Goal: Information Seeking & Learning: Learn about a topic

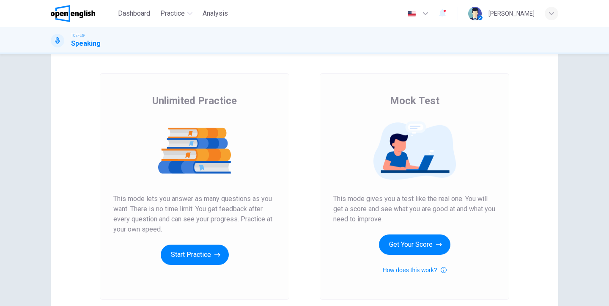
scroll to position [33, 0]
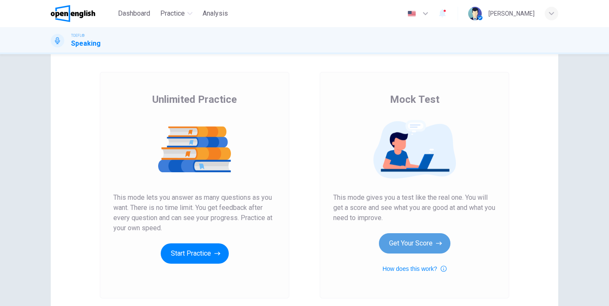
click at [408, 244] on button "Get Your Score" at bounding box center [414, 243] width 71 height 20
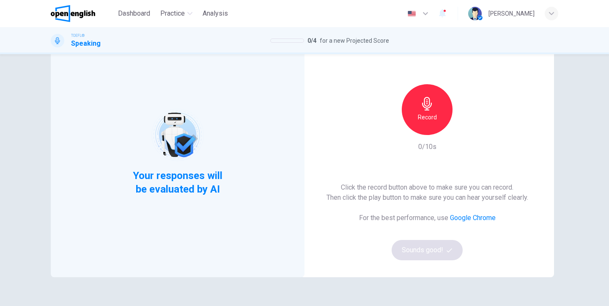
scroll to position [43, 0]
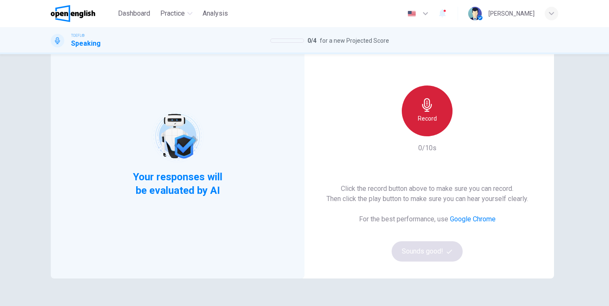
click at [427, 112] on div "Record" at bounding box center [427, 110] width 51 height 51
click at [429, 115] on h6 "Stop" at bounding box center [427, 118] width 13 height 10
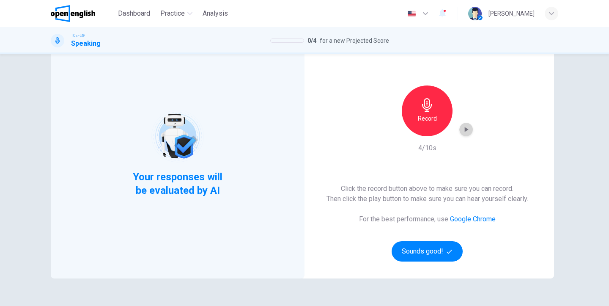
click at [467, 128] on icon "button" at bounding box center [466, 129] width 8 height 8
click at [418, 251] on button "Sounds good!" at bounding box center [426, 251] width 71 height 20
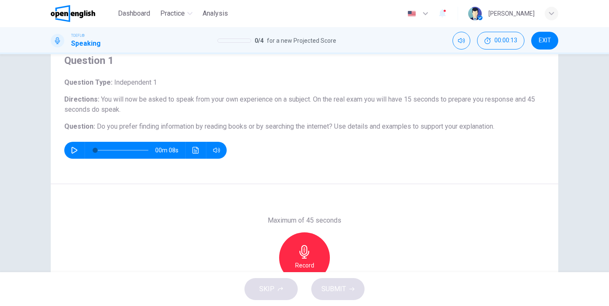
scroll to position [0, 0]
click at [73, 148] on icon "button" at bounding box center [74, 150] width 7 height 7
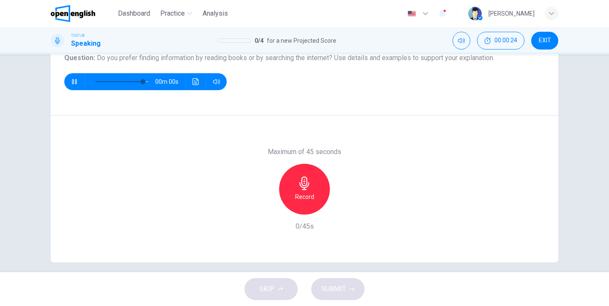
type input "*"
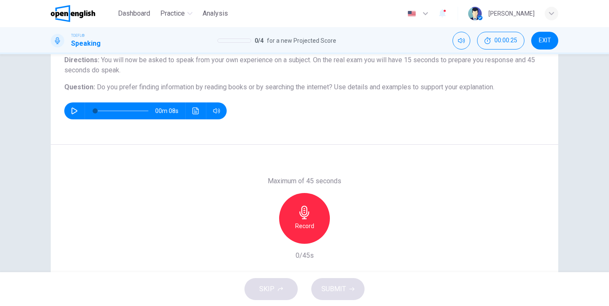
scroll to position [71, 0]
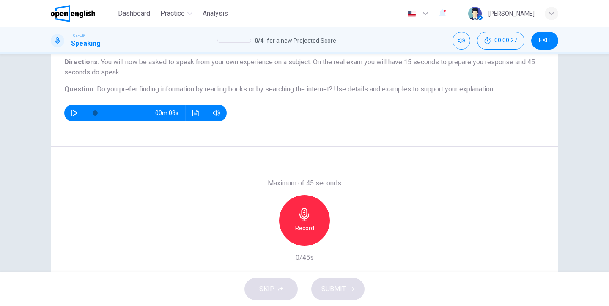
click at [302, 219] on icon "button" at bounding box center [305, 215] width 14 height 14
click at [335, 282] on button "SUBMIT" at bounding box center [337, 289] width 53 height 22
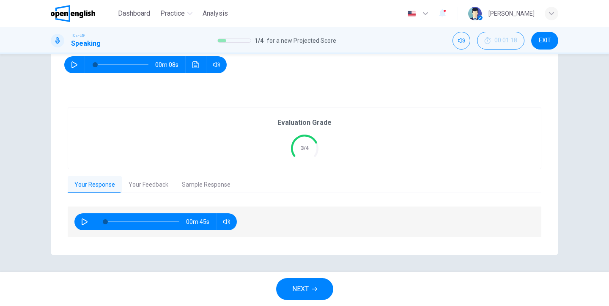
scroll to position [119, 0]
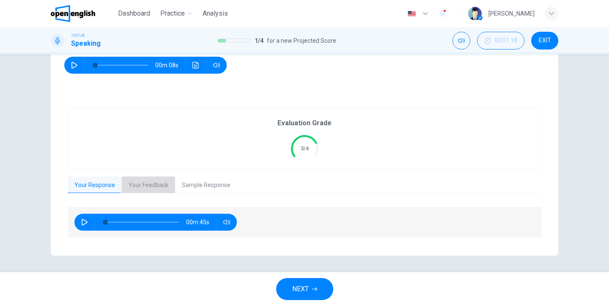
click at [149, 186] on button "Your Feedback" at bounding box center [148, 185] width 53 height 18
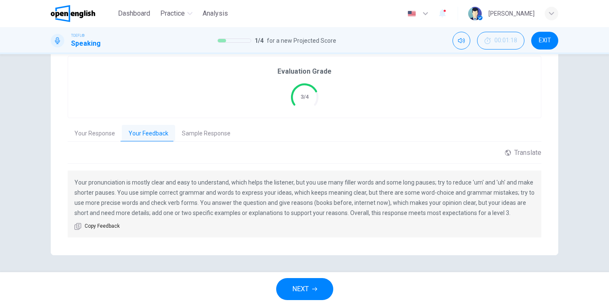
scroll to position [170, 0]
click at [192, 134] on button "Sample Response" at bounding box center [206, 134] width 62 height 18
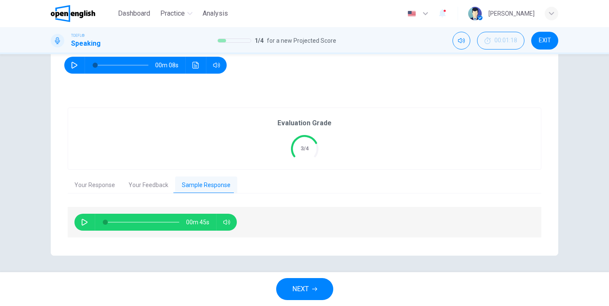
scroll to position [0, 0]
click at [84, 219] on icon "button" at bounding box center [85, 222] width 6 height 7
type input "*"
click at [303, 289] on span "NEXT" at bounding box center [300, 289] width 16 height 12
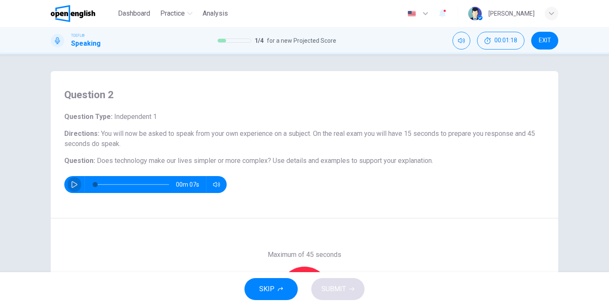
click at [72, 183] on icon "button" at bounding box center [74, 184] width 7 height 7
type input "*"
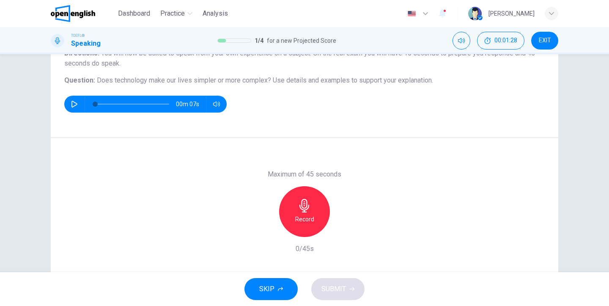
scroll to position [82, 0]
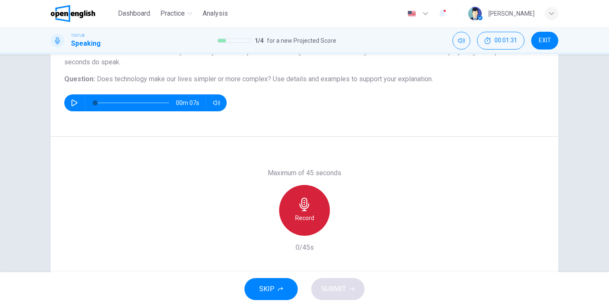
click at [304, 208] on icon "button" at bounding box center [304, 204] width 10 height 14
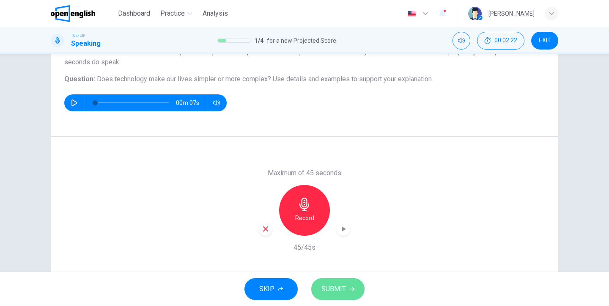
click at [336, 284] on span "SUBMIT" at bounding box center [333, 289] width 25 height 12
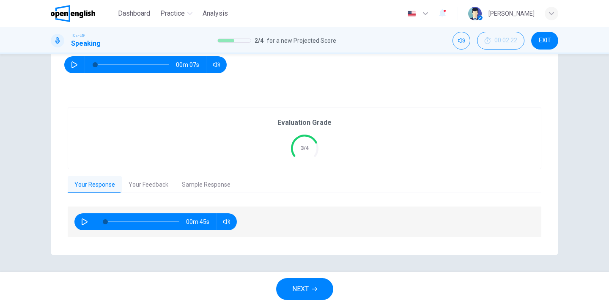
scroll to position [119, 0]
click at [84, 224] on icon "button" at bounding box center [84, 222] width 7 height 7
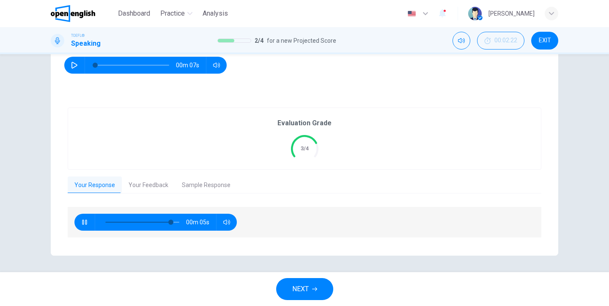
type input "**"
click at [145, 185] on button "Your Feedback" at bounding box center [148, 185] width 53 height 18
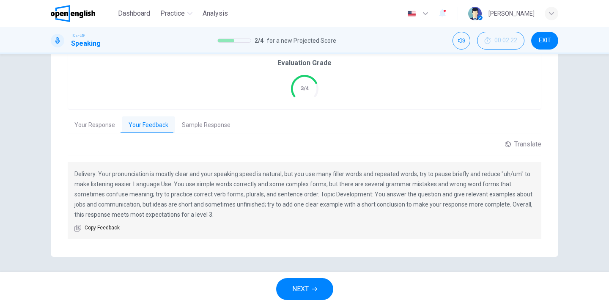
scroll to position [179, 0]
click at [194, 126] on button "Sample Response" at bounding box center [206, 126] width 62 height 18
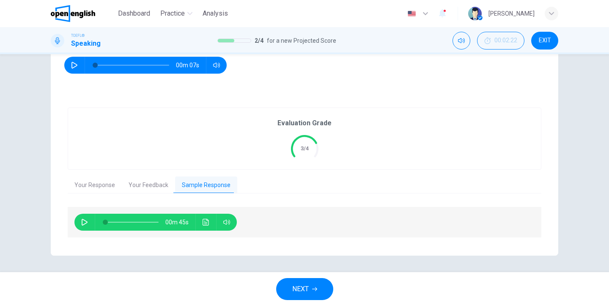
click at [83, 221] on icon "button" at bounding box center [84, 222] width 7 height 7
type input "*"
click at [298, 285] on span "NEXT" at bounding box center [300, 289] width 16 height 12
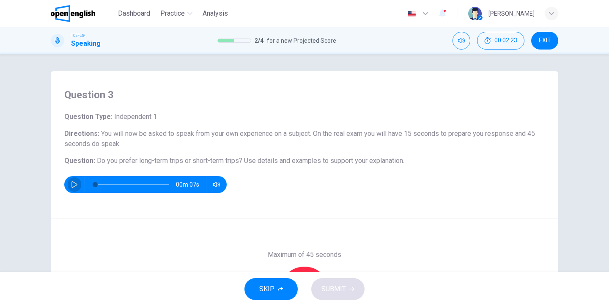
click at [74, 184] on icon "button" at bounding box center [74, 184] width 7 height 7
type input "*"
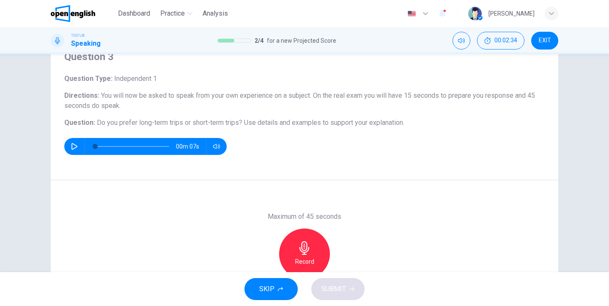
scroll to position [55, 0]
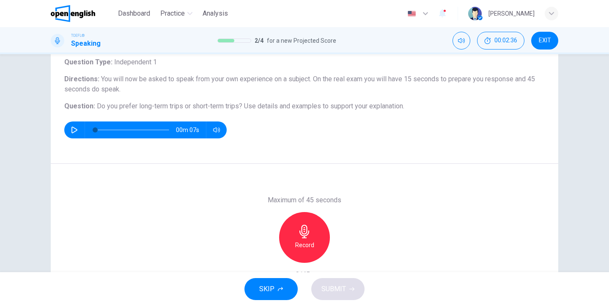
click at [301, 237] on icon "button" at bounding box center [305, 231] width 14 height 14
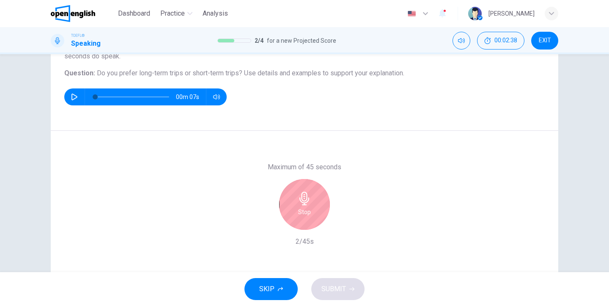
scroll to position [89, 0]
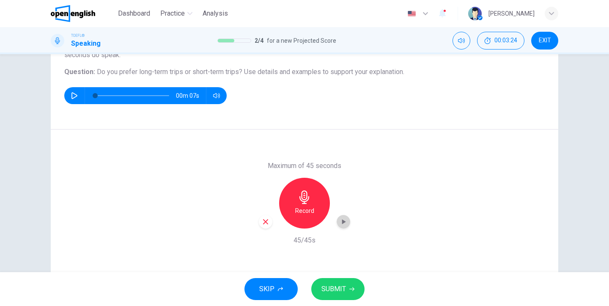
click at [341, 221] on icon "button" at bounding box center [343, 221] width 8 height 8
click at [332, 288] on span "SUBMIT" at bounding box center [333, 289] width 25 height 12
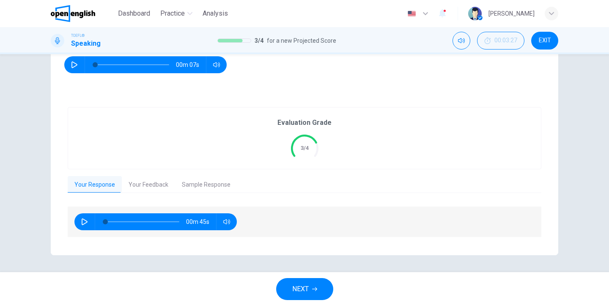
scroll to position [119, 0]
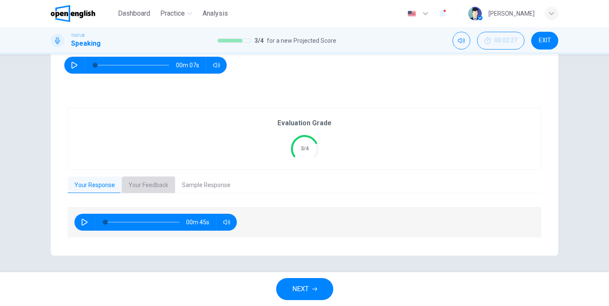
click at [142, 186] on button "Your Feedback" at bounding box center [148, 185] width 53 height 18
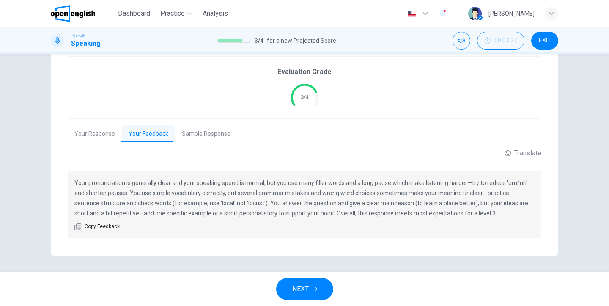
scroll to position [0, 0]
drag, startPoint x: 196, startPoint y: 132, endPoint x: 200, endPoint y: 162, distance: 30.2
click at [197, 132] on button "Sample Response" at bounding box center [206, 134] width 62 height 18
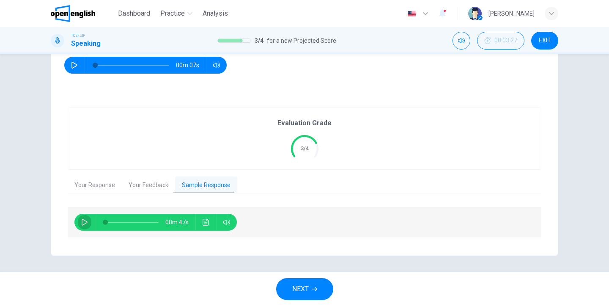
click at [86, 221] on icon "button" at bounding box center [84, 222] width 7 height 7
type input "*"
click at [301, 284] on span "NEXT" at bounding box center [300, 289] width 16 height 12
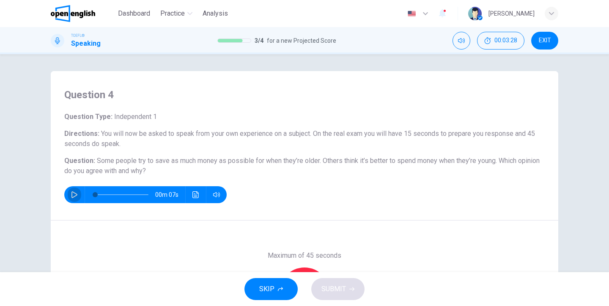
click at [75, 194] on icon "button" at bounding box center [74, 194] width 7 height 7
type input "*"
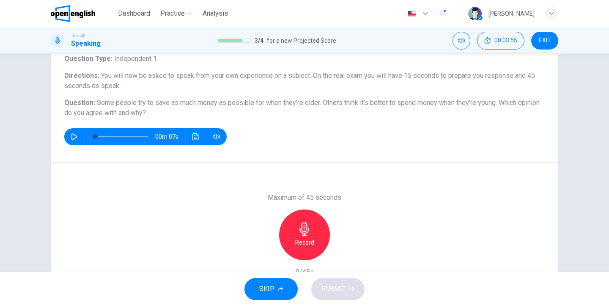
scroll to position [58, 0]
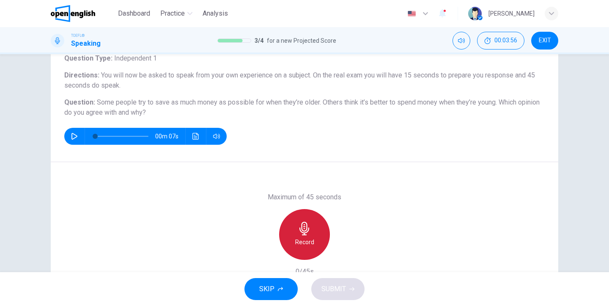
drag, startPoint x: 304, startPoint y: 227, endPoint x: 400, endPoint y: 192, distance: 101.9
click at [305, 227] on icon "button" at bounding box center [304, 228] width 10 height 14
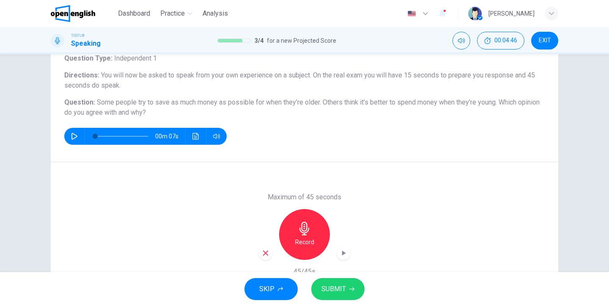
click at [343, 254] on icon "button" at bounding box center [344, 252] width 4 height 5
click at [333, 280] on button "SUBMIT" at bounding box center [337, 289] width 53 height 22
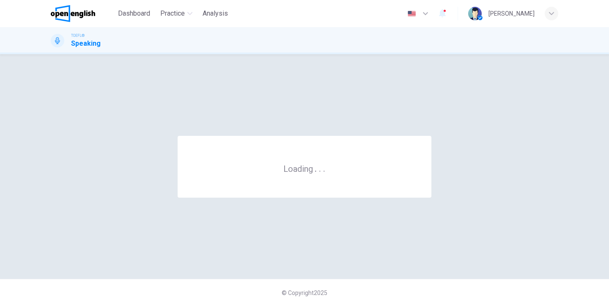
scroll to position [0, 0]
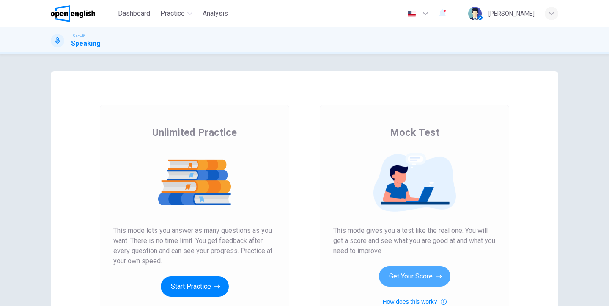
click at [411, 276] on button "Get Your Score" at bounding box center [414, 276] width 71 height 20
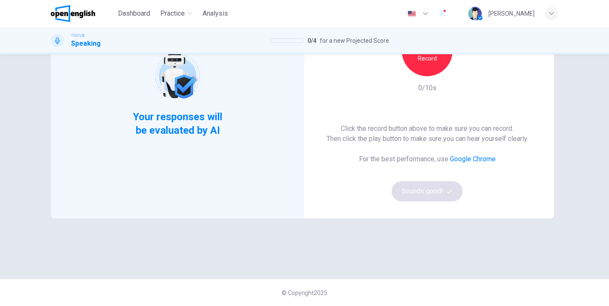
scroll to position [103, 0]
click at [425, 67] on div "Record" at bounding box center [427, 50] width 51 height 51
drag, startPoint x: 427, startPoint y: 68, endPoint x: 428, endPoint y: 81, distance: 13.5
click at [427, 68] on div "Stop" at bounding box center [427, 50] width 51 height 51
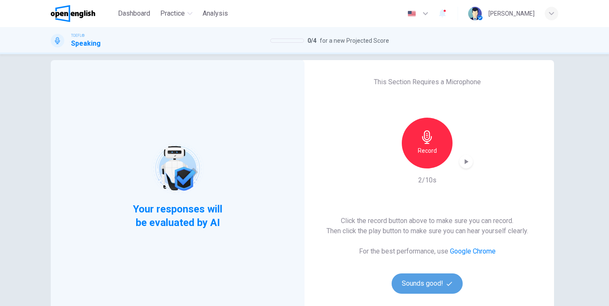
click at [427, 282] on button "Sounds good!" at bounding box center [426, 283] width 71 height 20
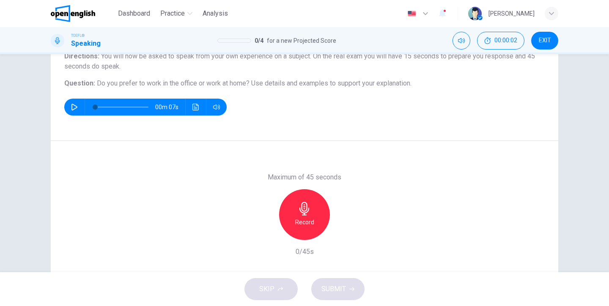
scroll to position [106, 0]
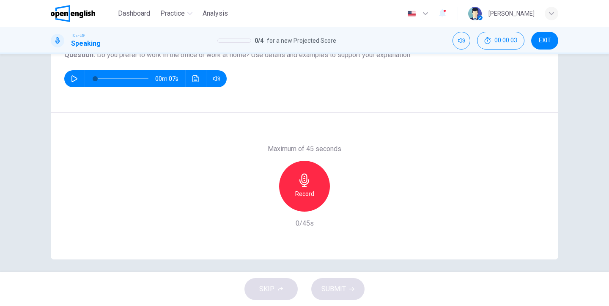
click at [73, 79] on icon "button" at bounding box center [74, 78] width 7 height 7
type input "*"
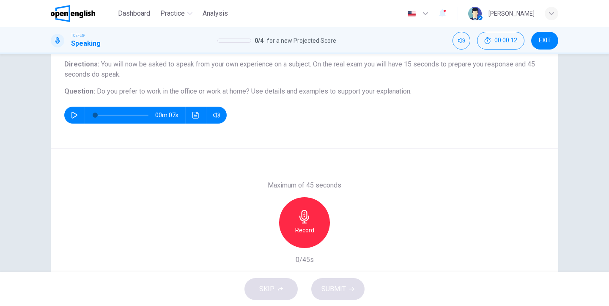
scroll to position [54, 0]
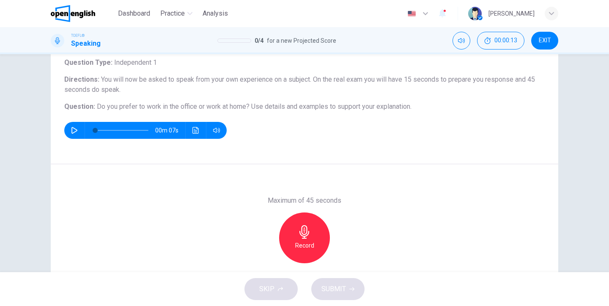
drag, startPoint x: 307, startPoint y: 237, endPoint x: 318, endPoint y: 236, distance: 10.6
click at [309, 237] on icon "button" at bounding box center [305, 232] width 14 height 14
drag, startPoint x: 343, startPoint y: 258, endPoint x: 338, endPoint y: 273, distance: 16.0
click at [342, 259] on icon "button" at bounding box center [343, 256] width 8 height 8
click at [337, 288] on span "SUBMIT" at bounding box center [333, 289] width 25 height 12
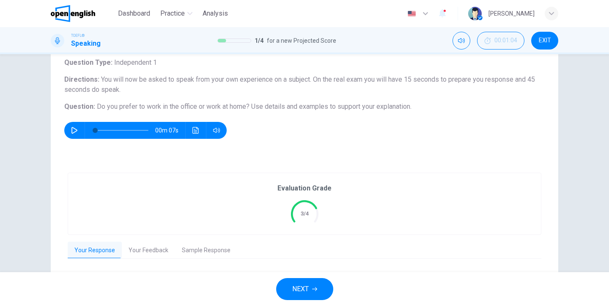
scroll to position [0, 0]
click at [148, 252] on button "Your Feedback" at bounding box center [148, 250] width 53 height 18
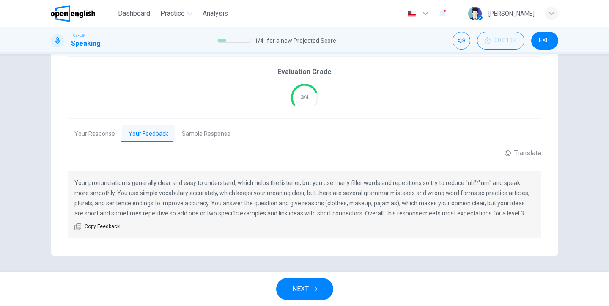
click at [203, 134] on button "Sample Response" at bounding box center [206, 134] width 62 height 18
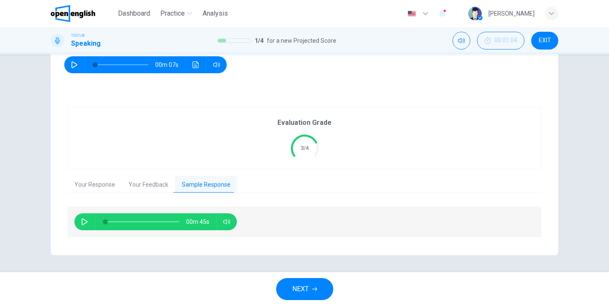
scroll to position [119, 0]
click at [85, 222] on icon "button" at bounding box center [84, 222] width 7 height 7
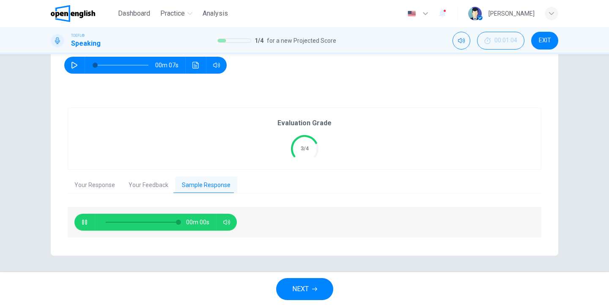
type input "*"
click at [297, 283] on span "NEXT" at bounding box center [300, 289] width 16 height 12
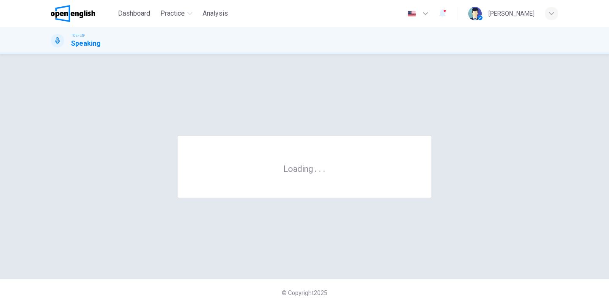
scroll to position [0, 0]
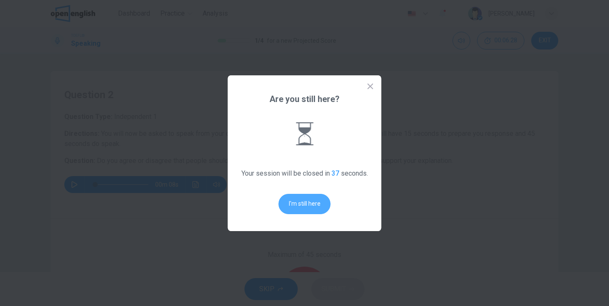
click at [309, 206] on button "I'm still here" at bounding box center [305, 204] width 52 height 20
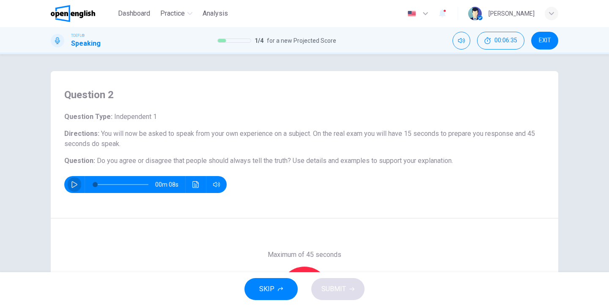
click at [75, 181] on icon "button" at bounding box center [74, 184] width 7 height 7
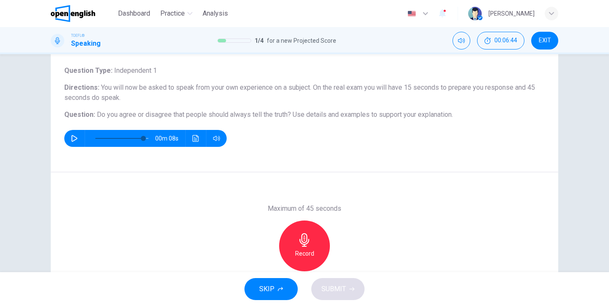
type input "*"
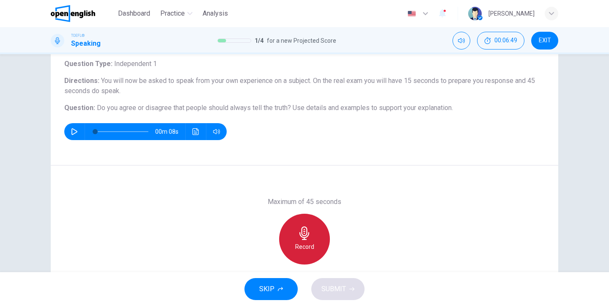
click at [302, 236] on icon "button" at bounding box center [304, 233] width 10 height 14
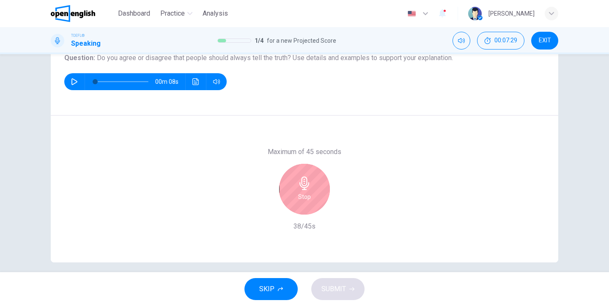
scroll to position [105, 0]
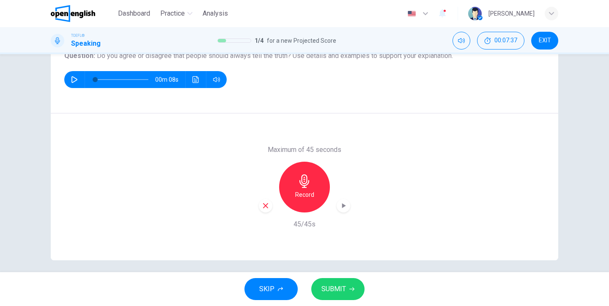
drag, startPoint x: 344, startPoint y: 202, endPoint x: 342, endPoint y: 210, distance: 7.4
click at [344, 202] on icon "button" at bounding box center [343, 205] width 8 height 8
click at [336, 285] on span "SUBMIT" at bounding box center [333, 289] width 25 height 12
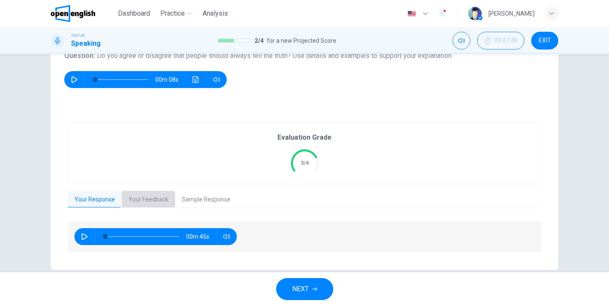
drag, startPoint x: 142, startPoint y: 200, endPoint x: 161, endPoint y: 202, distance: 18.7
click at [143, 200] on button "Your Feedback" at bounding box center [148, 200] width 53 height 18
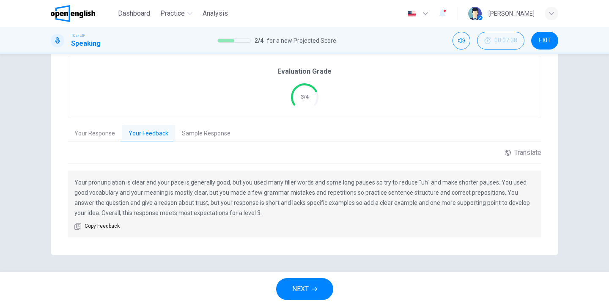
scroll to position [170, 0]
click at [192, 135] on button "Sample Response" at bounding box center [206, 134] width 62 height 18
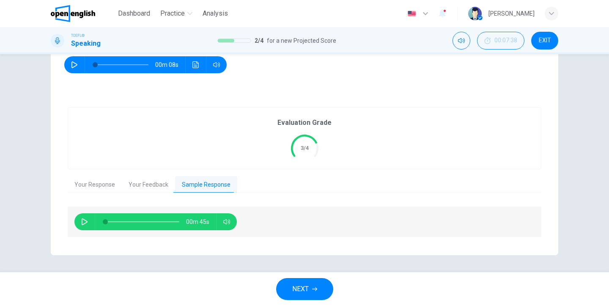
scroll to position [119, 0]
click at [86, 221] on icon "button" at bounding box center [84, 222] width 7 height 7
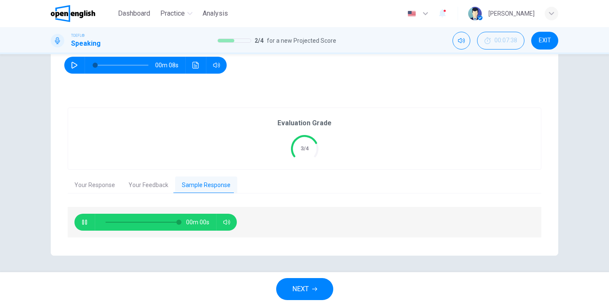
type input "*"
click at [290, 284] on button "NEXT" at bounding box center [304, 289] width 57 height 22
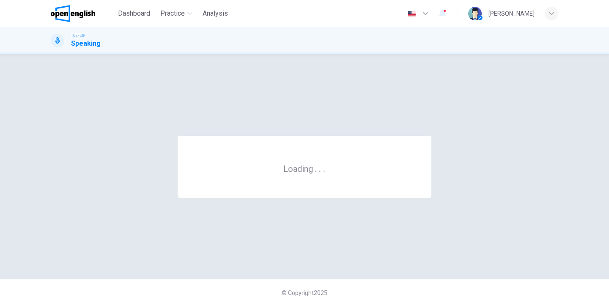
scroll to position [0, 0]
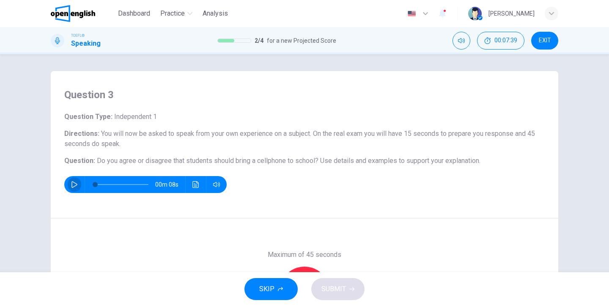
click at [74, 184] on icon "button" at bounding box center [74, 184] width 7 height 7
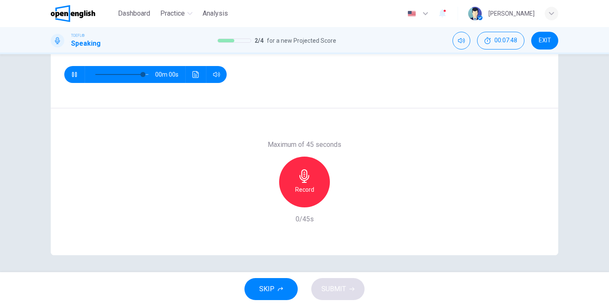
scroll to position [110, 0]
type input "*"
click at [302, 177] on icon "button" at bounding box center [304, 176] width 10 height 14
click at [303, 179] on icon "button" at bounding box center [305, 176] width 14 height 14
click at [336, 287] on span "SUBMIT" at bounding box center [333, 289] width 25 height 12
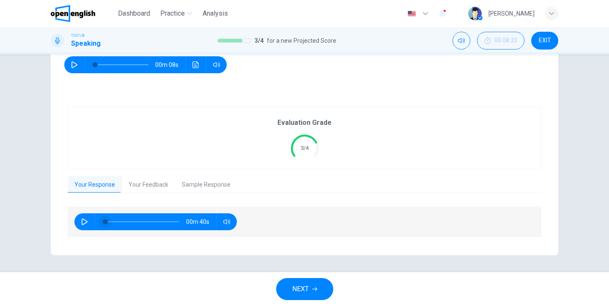
scroll to position [119, 0]
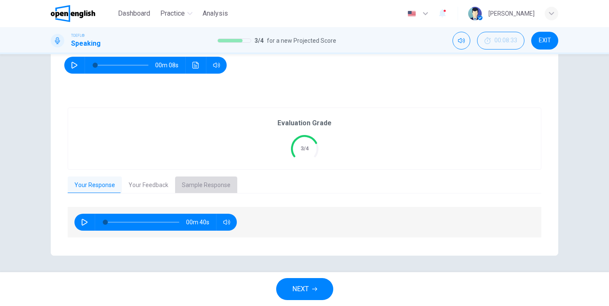
drag, startPoint x: 205, startPoint y: 186, endPoint x: 123, endPoint y: 209, distance: 85.3
click at [202, 186] on button "Sample Response" at bounding box center [206, 185] width 62 height 18
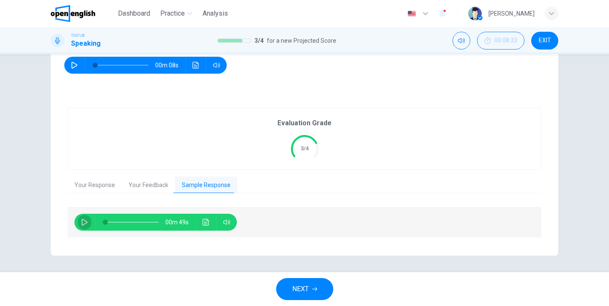
click at [87, 222] on icon "button" at bounding box center [85, 222] width 6 height 7
click at [134, 187] on button "Your Feedback" at bounding box center [148, 185] width 53 height 18
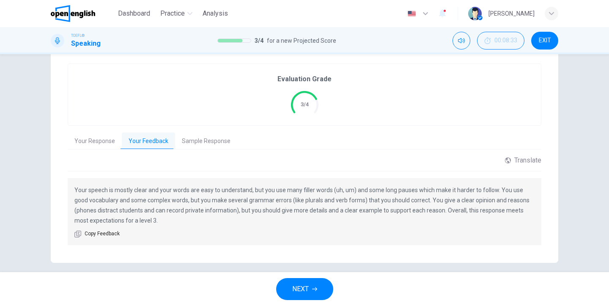
scroll to position [164, 0]
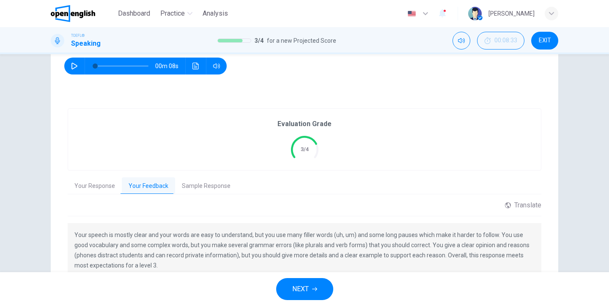
click at [214, 187] on button "Sample Response" at bounding box center [206, 186] width 62 height 18
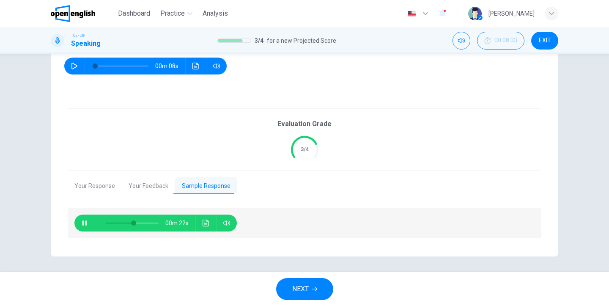
scroll to position [117, 0]
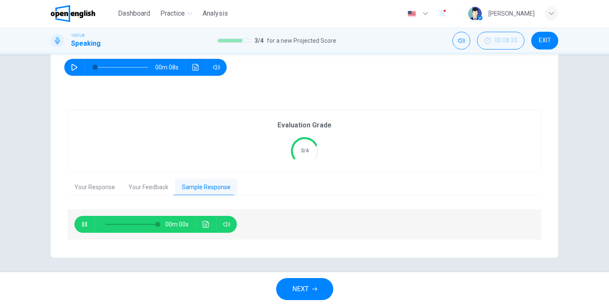
type input "*"
click at [299, 282] on button "NEXT" at bounding box center [304, 289] width 57 height 22
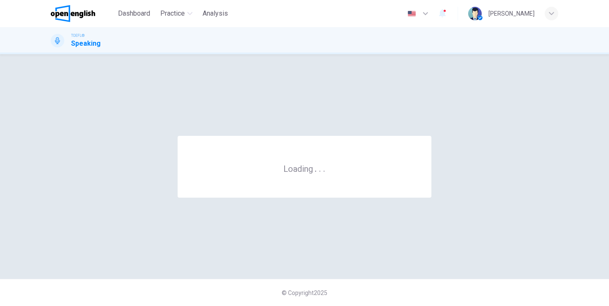
scroll to position [0, 0]
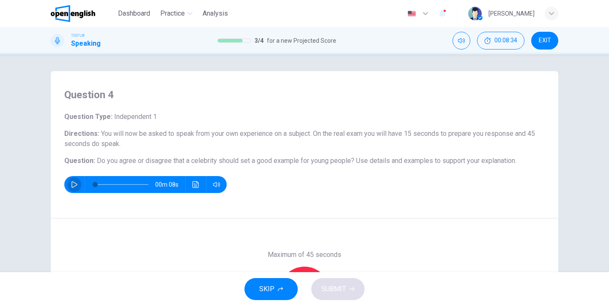
click at [75, 186] on icon "button" at bounding box center [74, 184] width 6 height 7
type input "*"
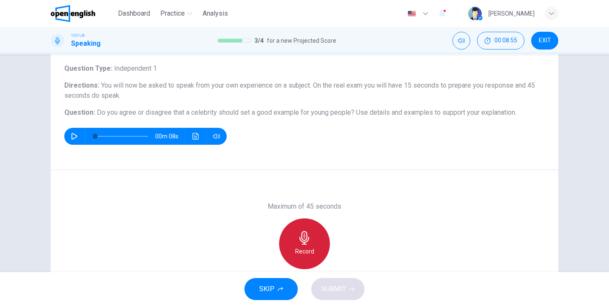
drag, startPoint x: 314, startPoint y: 238, endPoint x: 454, endPoint y: 237, distance: 139.9
click at [320, 239] on div "Record" at bounding box center [304, 243] width 51 height 51
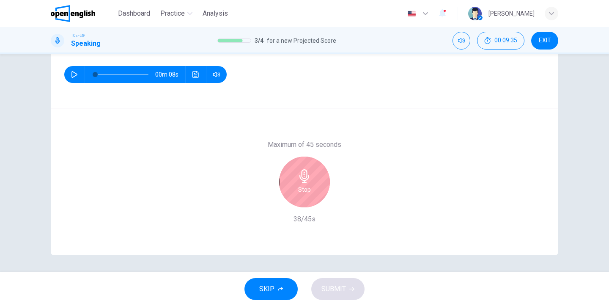
scroll to position [110, 0]
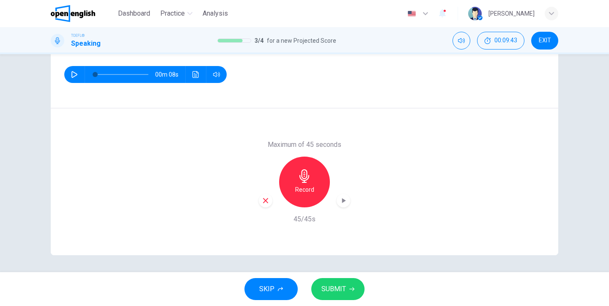
click at [344, 198] on icon "button" at bounding box center [343, 200] width 8 height 8
click at [334, 286] on span "SUBMIT" at bounding box center [333, 289] width 25 height 12
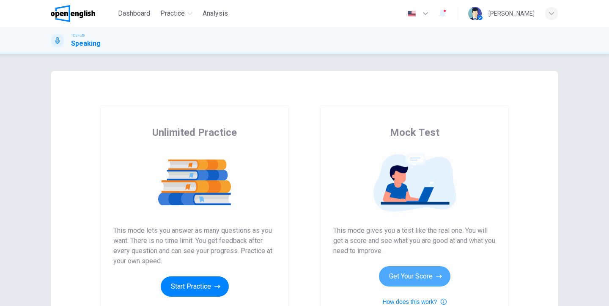
click at [420, 278] on button "Get Your Score" at bounding box center [414, 276] width 71 height 20
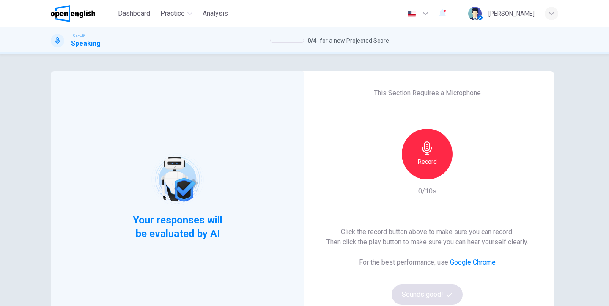
scroll to position [77, 0]
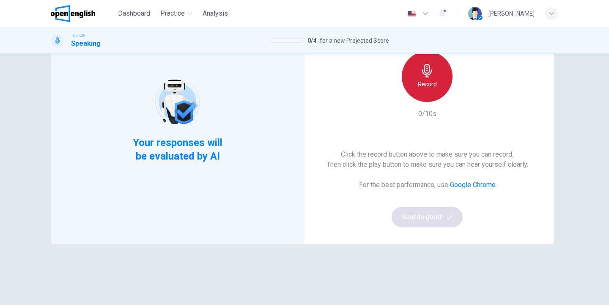
click at [426, 77] on icon "button" at bounding box center [427, 71] width 10 height 14
click at [421, 80] on h6 "Stop" at bounding box center [427, 84] width 13 height 10
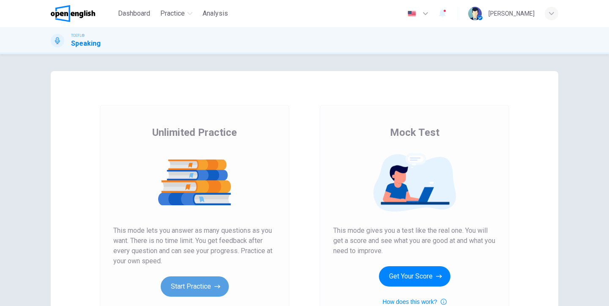
click at [199, 287] on button "Start Practice" at bounding box center [195, 286] width 68 height 20
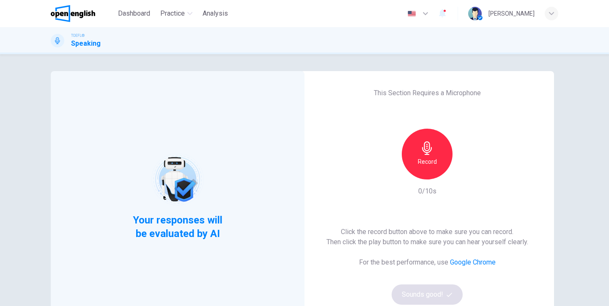
scroll to position [17, 0]
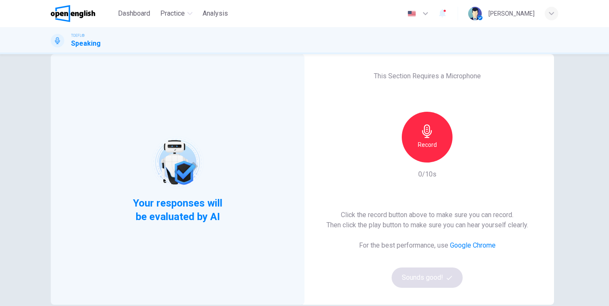
click at [420, 142] on h6 "Record" at bounding box center [427, 144] width 19 height 10
click at [426, 141] on h6 "Stop" at bounding box center [427, 144] width 13 height 10
click at [470, 156] on div "button" at bounding box center [466, 156] width 14 height 14
click at [433, 128] on icon "button" at bounding box center [427, 131] width 14 height 14
click at [434, 131] on div "Stop" at bounding box center [427, 137] width 51 height 51
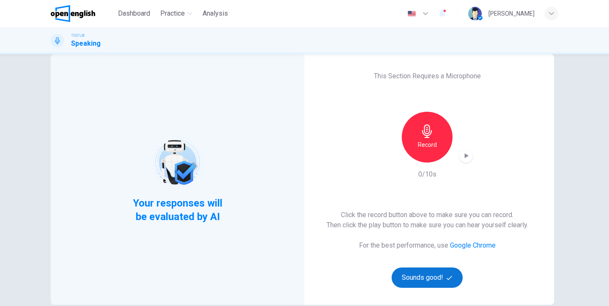
click at [424, 283] on button "Sounds good!" at bounding box center [426, 277] width 71 height 20
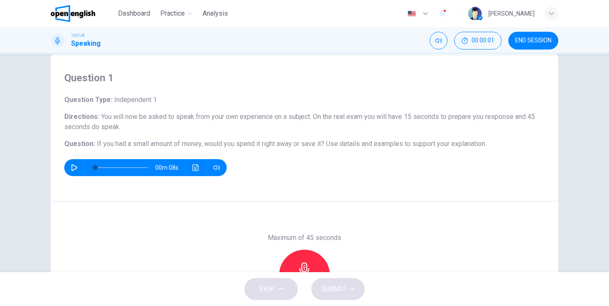
scroll to position [30, 0]
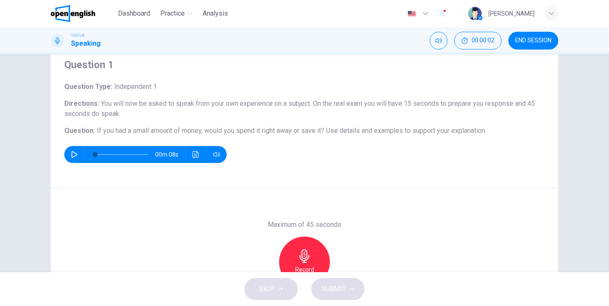
click at [73, 156] on icon "button" at bounding box center [74, 154] width 7 height 7
type input "*"
click at [313, 249] on div "Record" at bounding box center [304, 261] width 51 height 51
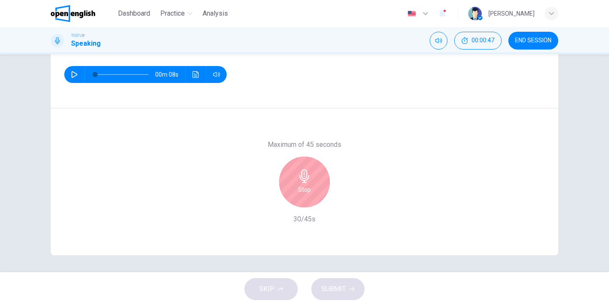
scroll to position [110, 0]
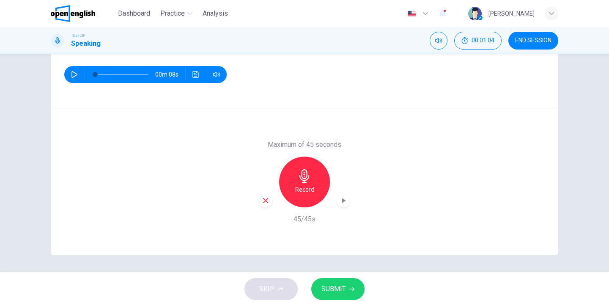
drag, startPoint x: 344, startPoint y: 200, endPoint x: 342, endPoint y: 249, distance: 49.0
click at [343, 200] on icon "button" at bounding box center [344, 200] width 4 height 5
click at [340, 292] on span "SUBMIT" at bounding box center [333, 289] width 25 height 12
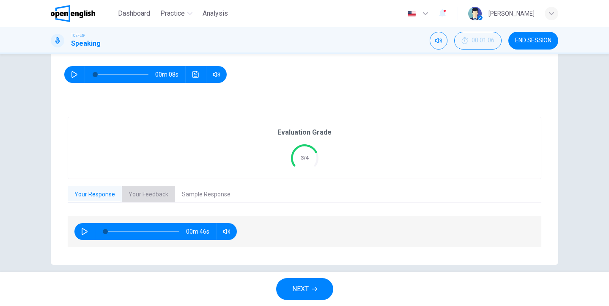
click at [153, 196] on button "Your Feedback" at bounding box center [148, 195] width 53 height 18
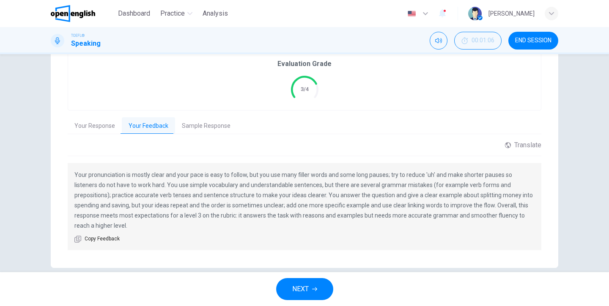
scroll to position [171, 0]
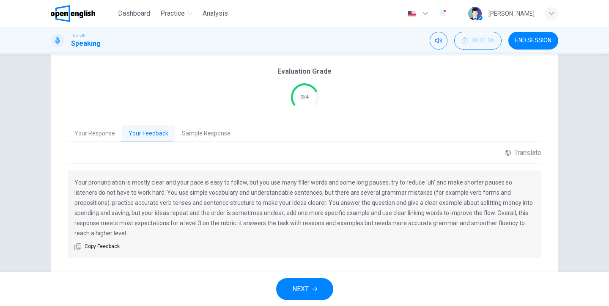
click at [201, 136] on button "Sample Response" at bounding box center [206, 134] width 62 height 18
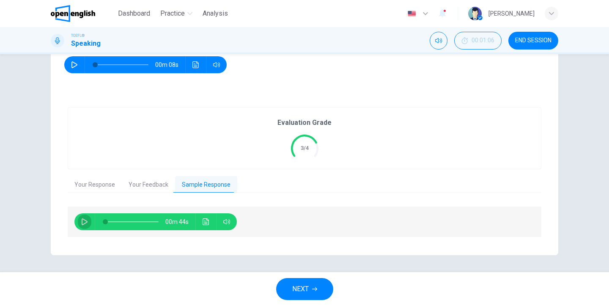
scroll to position [119, 0]
click at [79, 221] on button "button" at bounding box center [85, 221] width 14 height 17
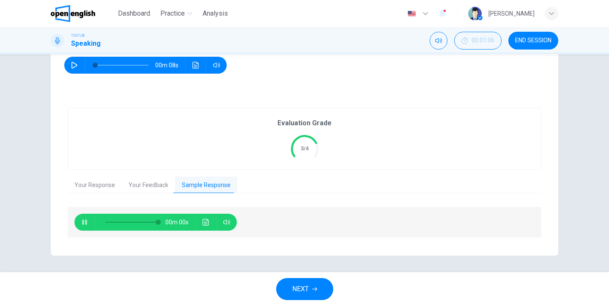
type input "*"
drag, startPoint x: 296, startPoint y: 292, endPoint x: 300, endPoint y: 293, distance: 4.2
click at [300, 293] on span "NEXT" at bounding box center [300, 289] width 16 height 12
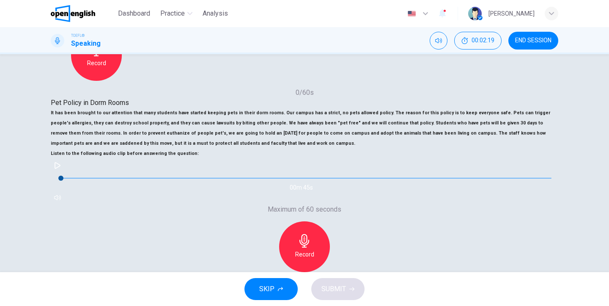
scroll to position [161, 0]
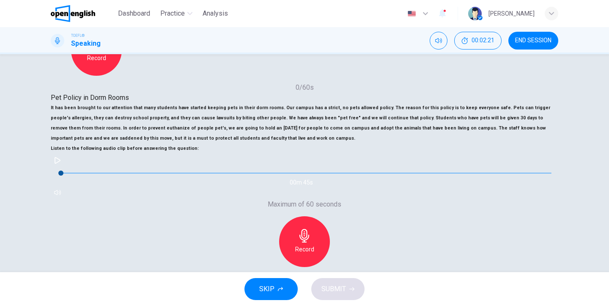
click at [61, 164] on icon "button" at bounding box center [57, 160] width 7 height 7
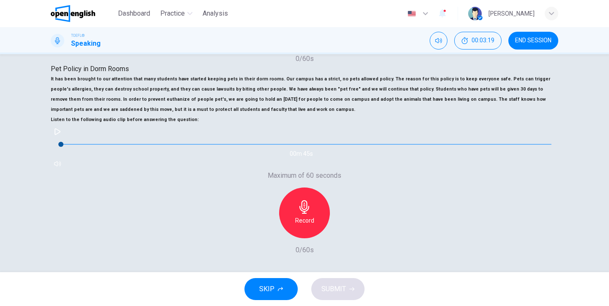
scroll to position [226, 0]
click at [61, 135] on icon "button" at bounding box center [57, 131] width 7 height 7
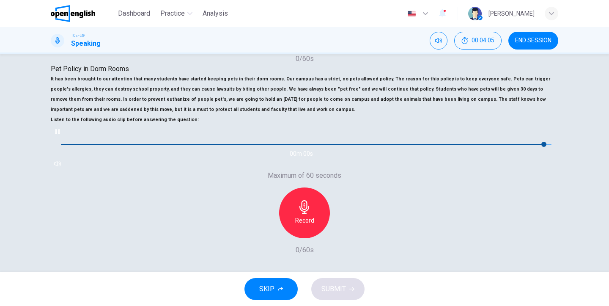
type input "*"
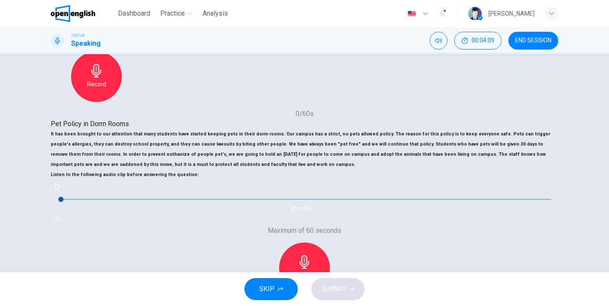
scroll to position [129, 0]
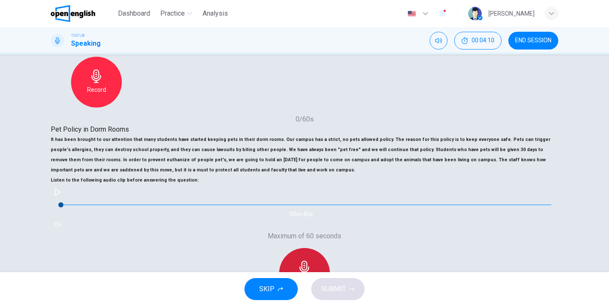
click at [314, 276] on h6 "Record" at bounding box center [304, 281] width 19 height 10
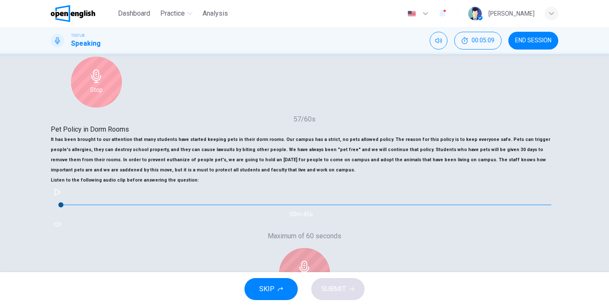
click at [330, 248] on div "Stop" at bounding box center [304, 273] width 51 height 51
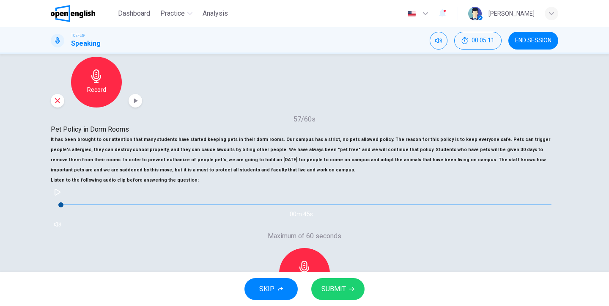
scroll to position [226, 0]
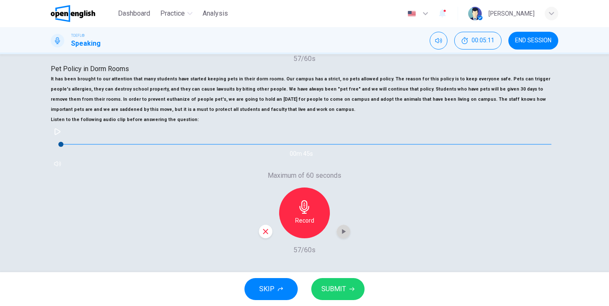
drag, startPoint x: 472, startPoint y: 130, endPoint x: 413, endPoint y: 193, distance: 86.2
click at [346, 229] on icon "button" at bounding box center [344, 231] width 4 height 5
click at [325, 294] on span "SUBMIT" at bounding box center [333, 289] width 25 height 12
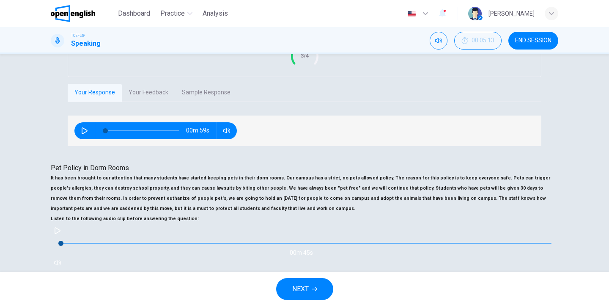
scroll to position [169, 0]
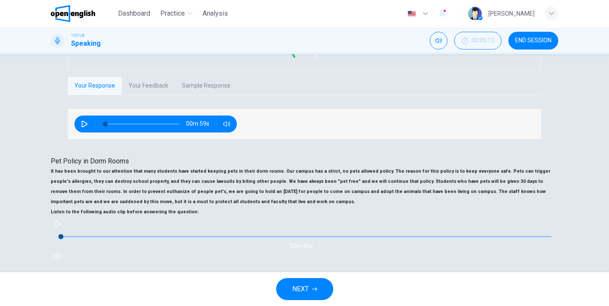
scroll to position [142, 0]
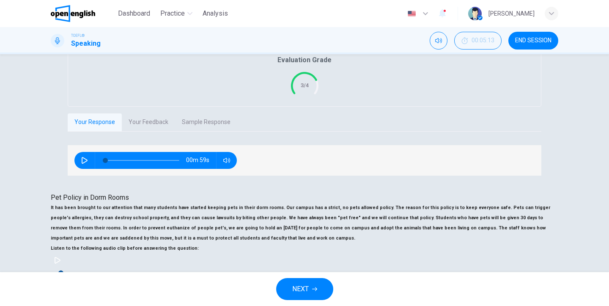
drag, startPoint x: 338, startPoint y: 183, endPoint x: 342, endPoint y: 185, distance: 4.6
type input "*"
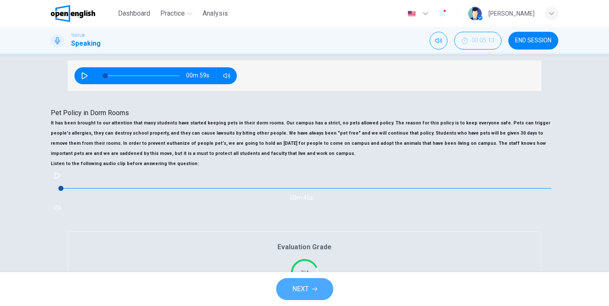
scroll to position [226, 0]
click at [309, 289] on button "NEXT" at bounding box center [304, 289] width 57 height 22
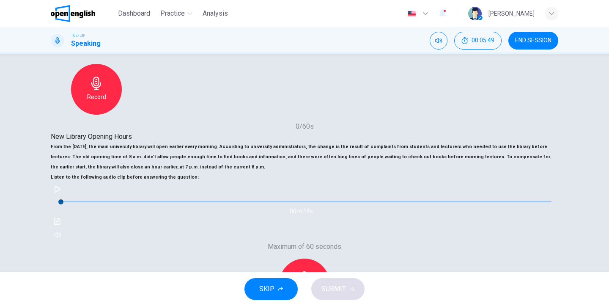
scroll to position [137, 0]
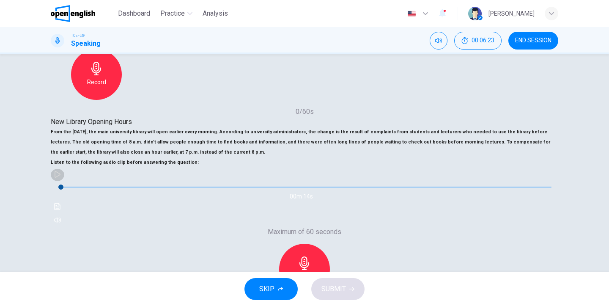
click at [61, 178] on icon "button" at bounding box center [57, 174] width 7 height 7
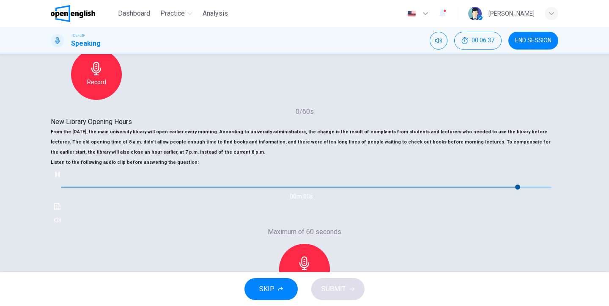
type input "*"
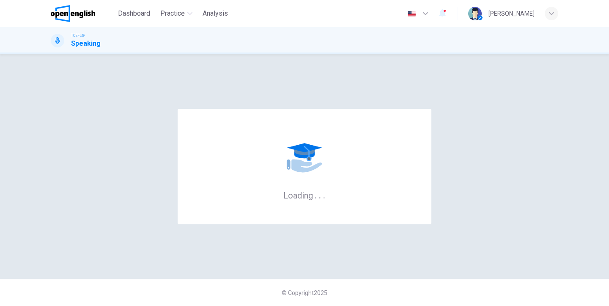
scroll to position [0, 0]
